Goal: Find specific page/section: Find specific page/section

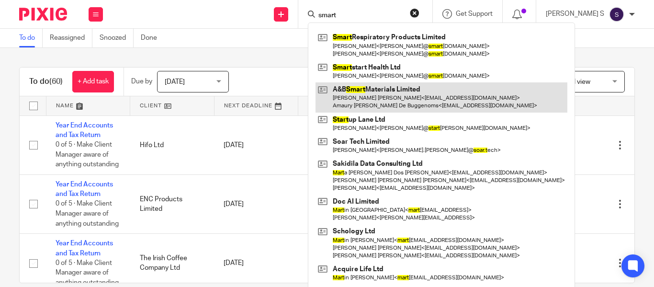
type input "smart"
click at [397, 90] on link at bounding box center [442, 97] width 252 height 30
